Goal: Information Seeking & Learning: Learn about a topic

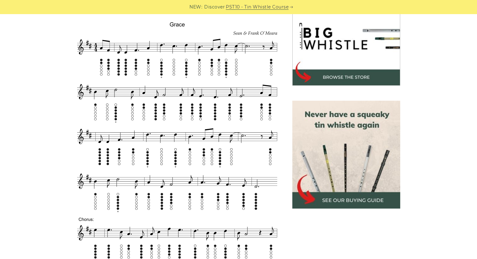
scroll to position [211, 0]
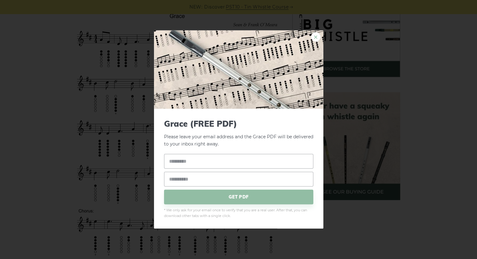
drag, startPoint x: 164, startPoint y: 101, endPoint x: 316, endPoint y: 36, distance: 165.4
click at [316, 36] on link "×" at bounding box center [315, 36] width 9 height 9
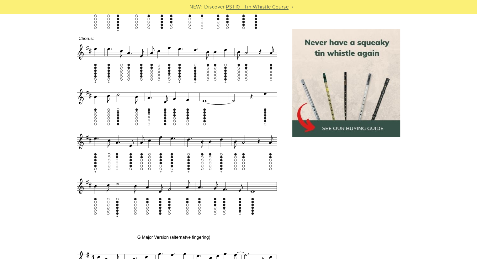
scroll to position [383, 0]
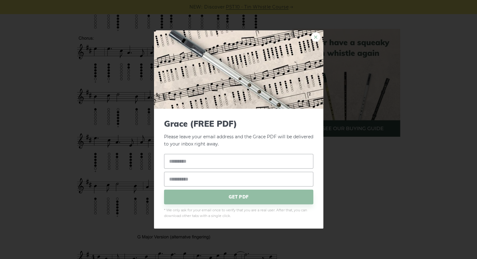
click at [316, 36] on link "×" at bounding box center [315, 36] width 9 height 9
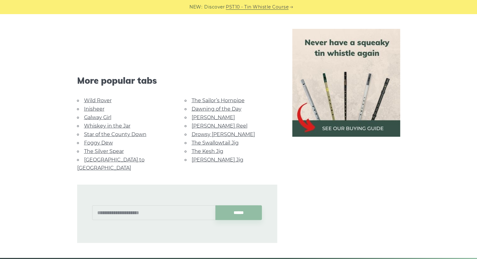
scroll to position [1516, 0]
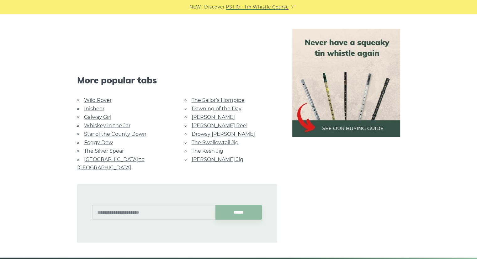
click at [108, 140] on link "Foggy Dew" at bounding box center [98, 143] width 29 height 6
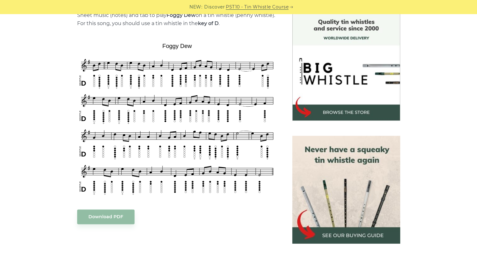
scroll to position [168, 0]
